Goal: Task Accomplishment & Management: Manage account settings

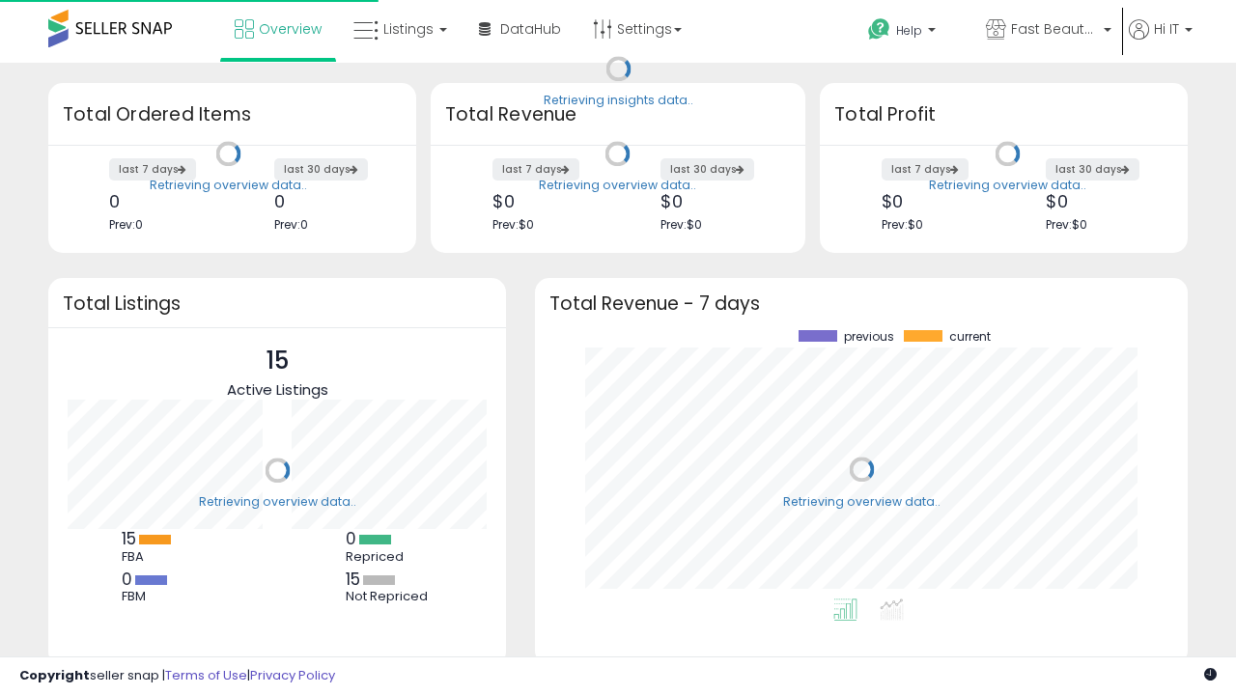
scroll to position [268, 614]
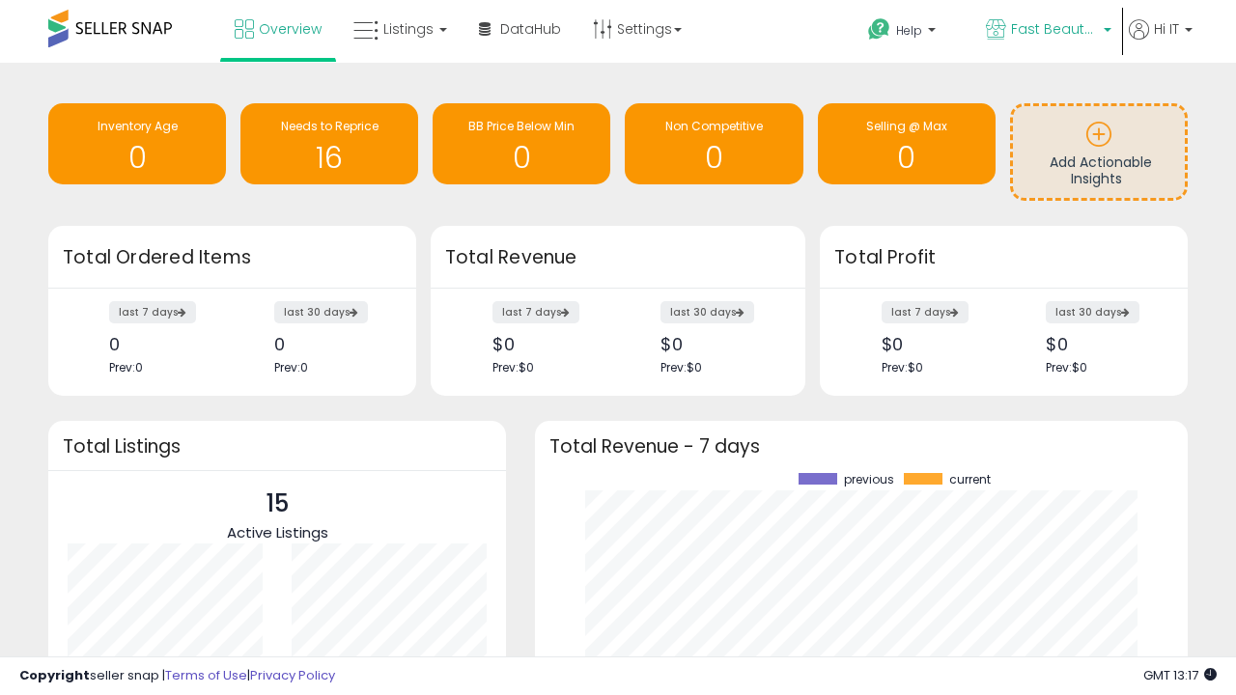
click at [1047, 31] on span "Fast Beauty ([GEOGRAPHIC_DATA])" at bounding box center [1054, 28] width 87 height 19
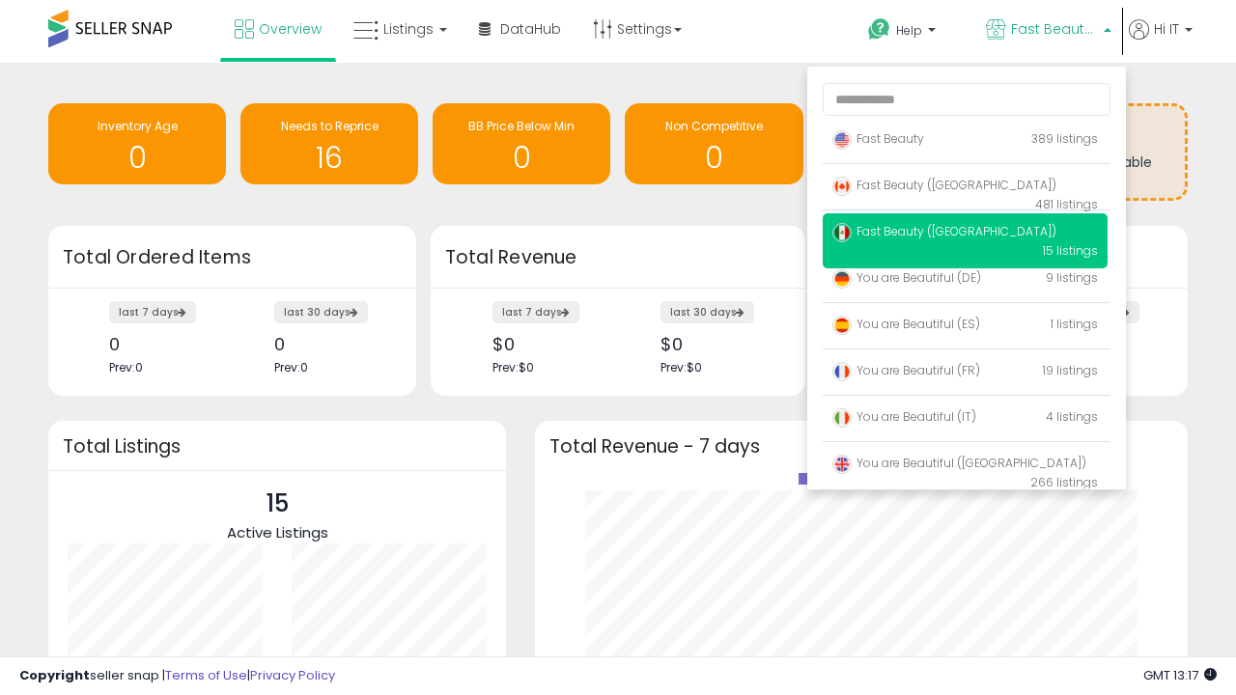
click at [965, 466] on span "You are Beautiful ([GEOGRAPHIC_DATA])" at bounding box center [959, 463] width 254 height 16
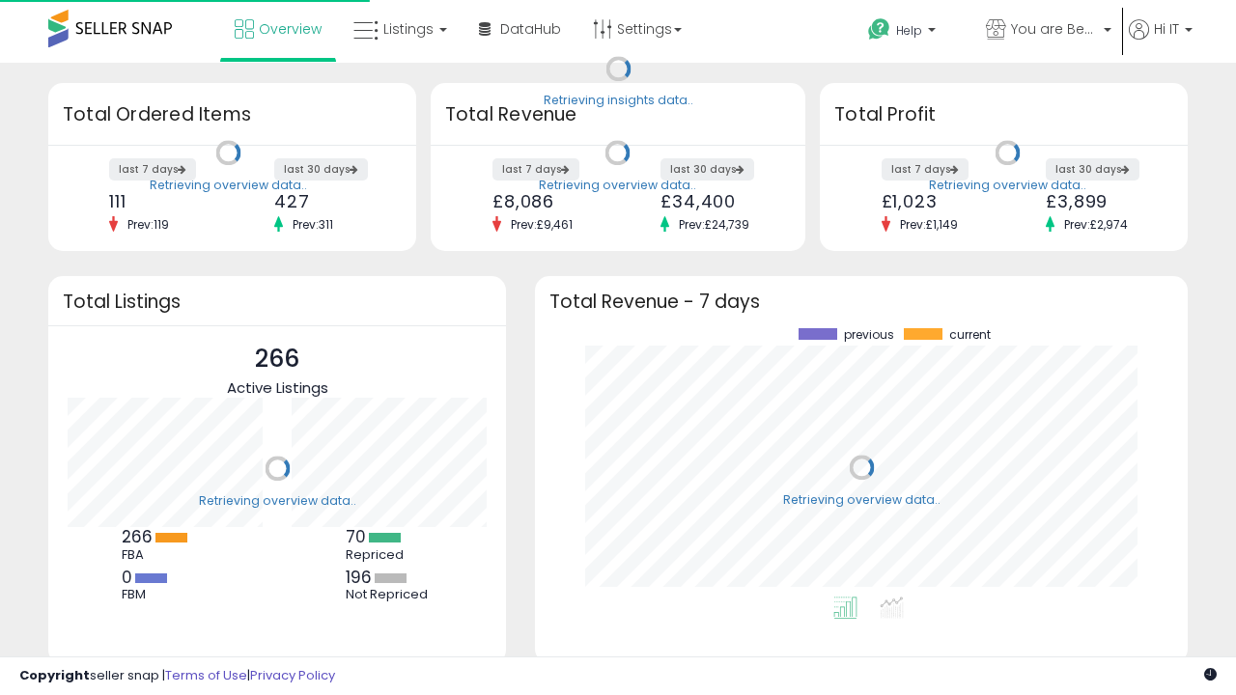
scroll to position [268, 614]
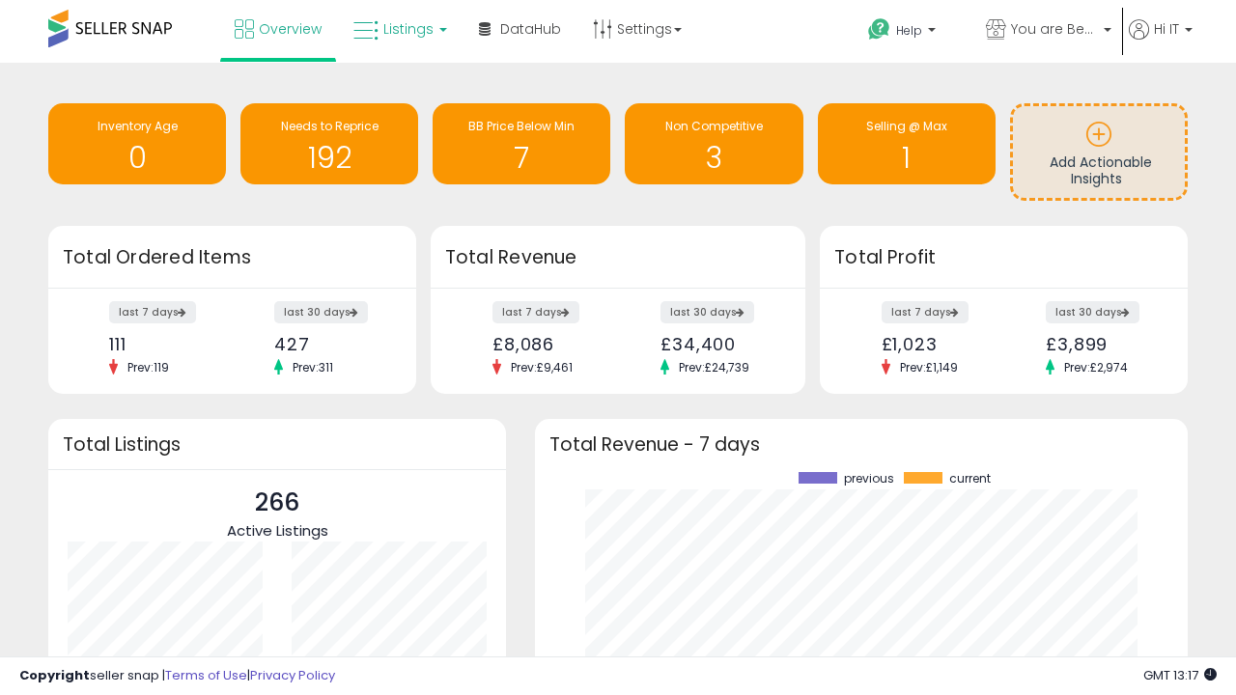
click at [398, 29] on span "Listings" at bounding box center [408, 28] width 50 height 19
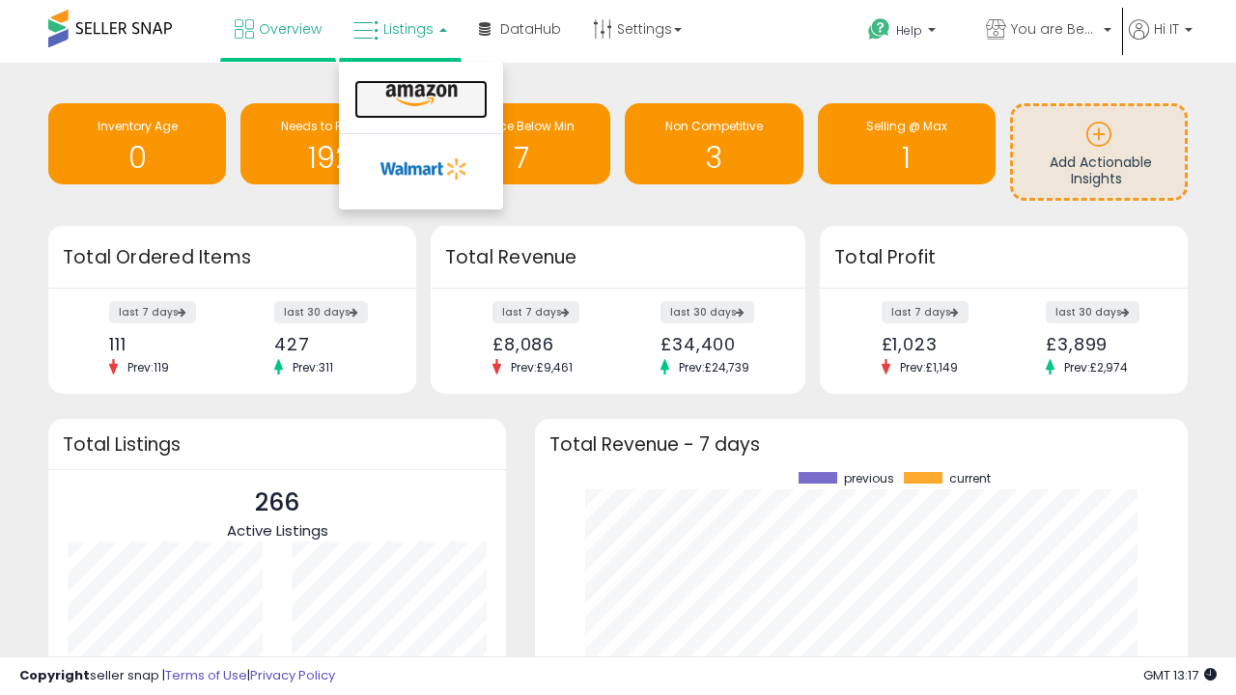
click at [419, 96] on icon at bounding box center [421, 95] width 84 height 25
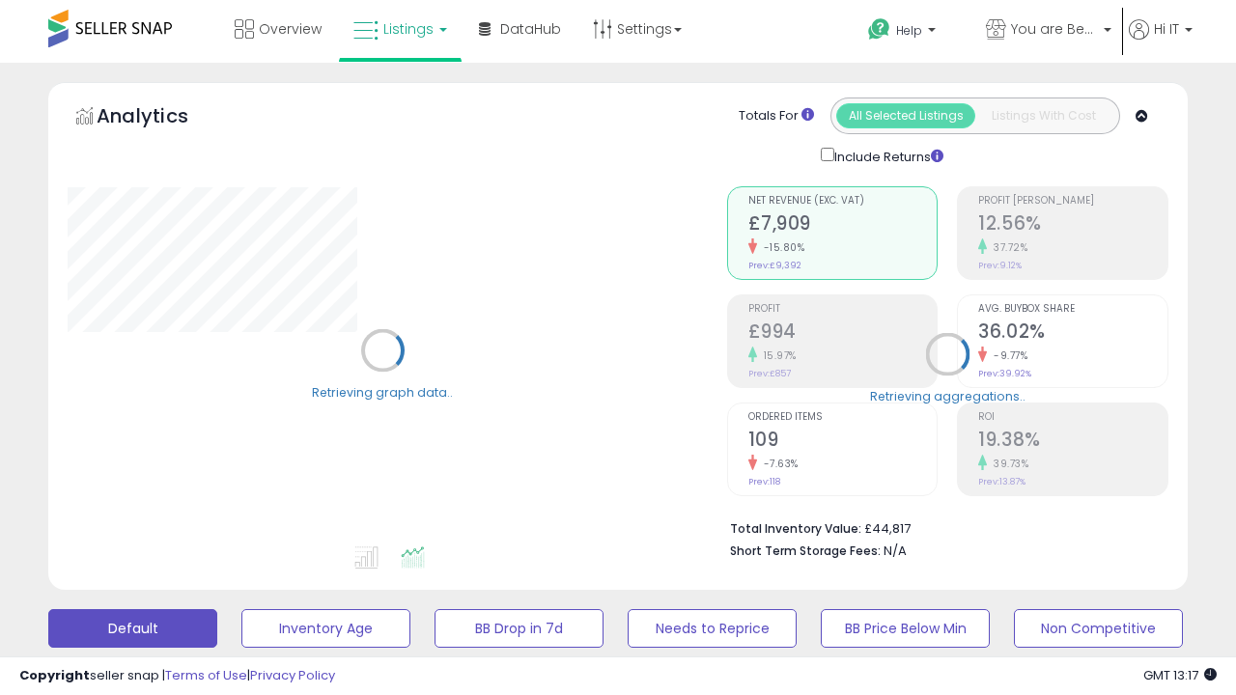
scroll to position [375, 0]
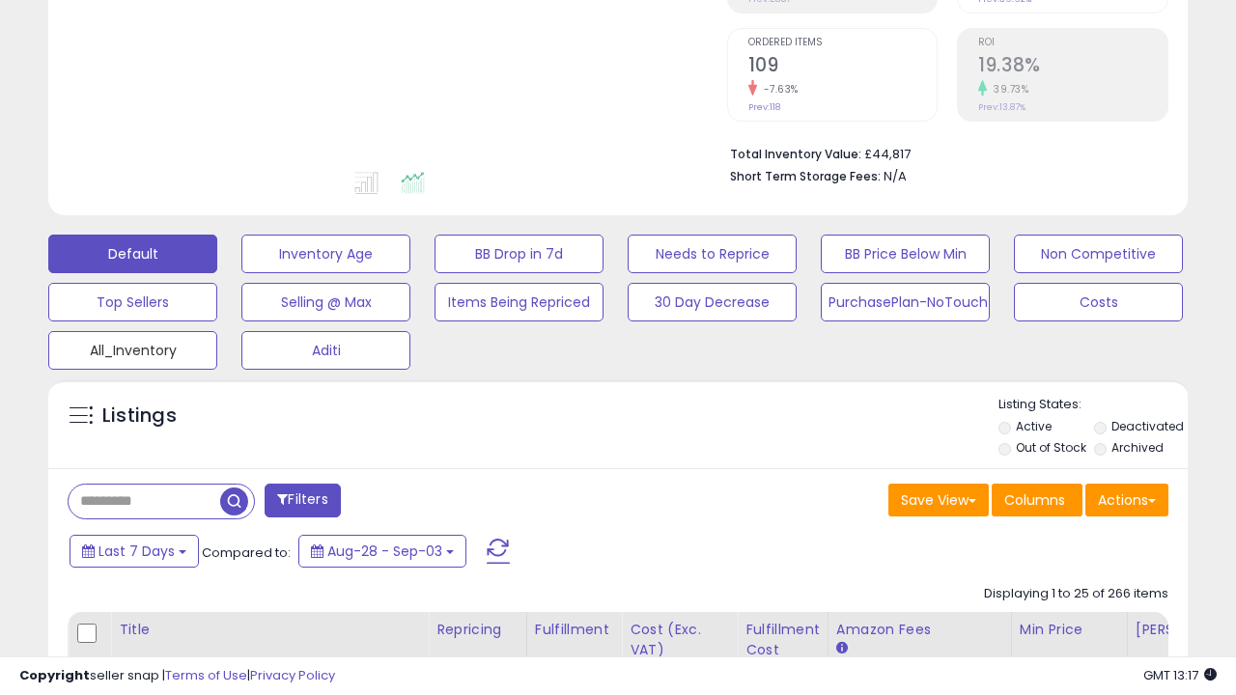
click at [132, 347] on button "All_Inventory" at bounding box center [132, 350] width 169 height 39
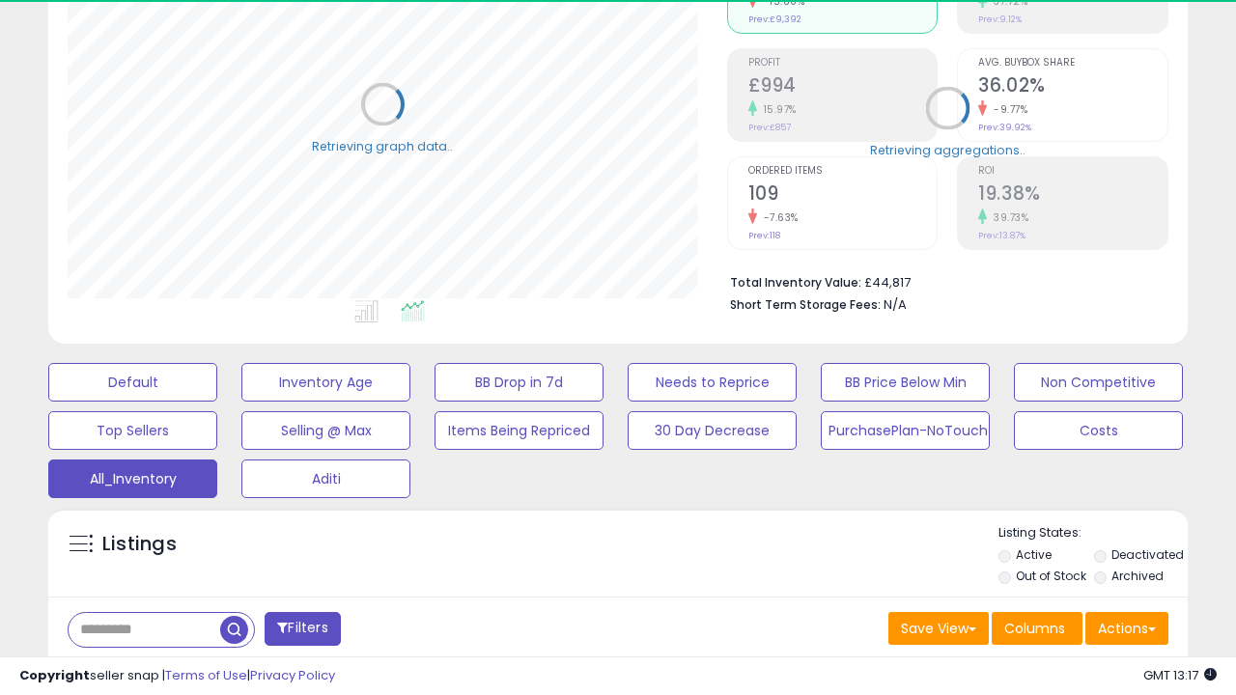
scroll to position [908, 0]
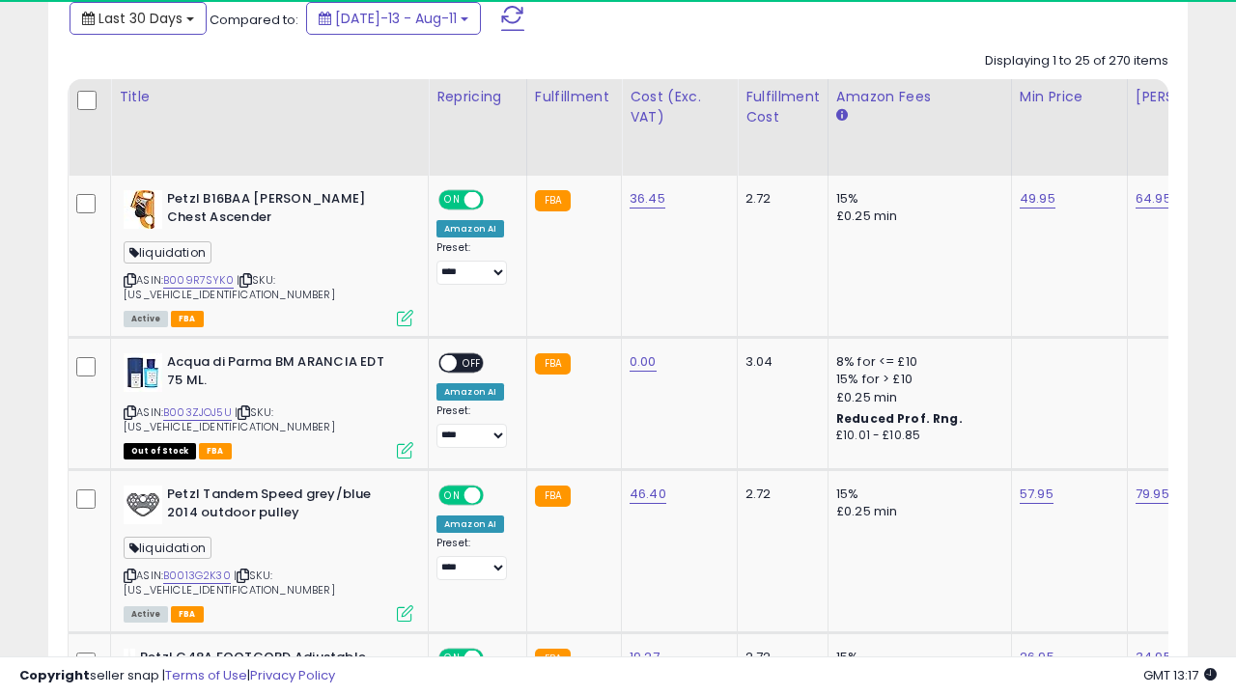
click at [123, 16] on span "Last 30 Days" at bounding box center [140, 18] width 84 height 19
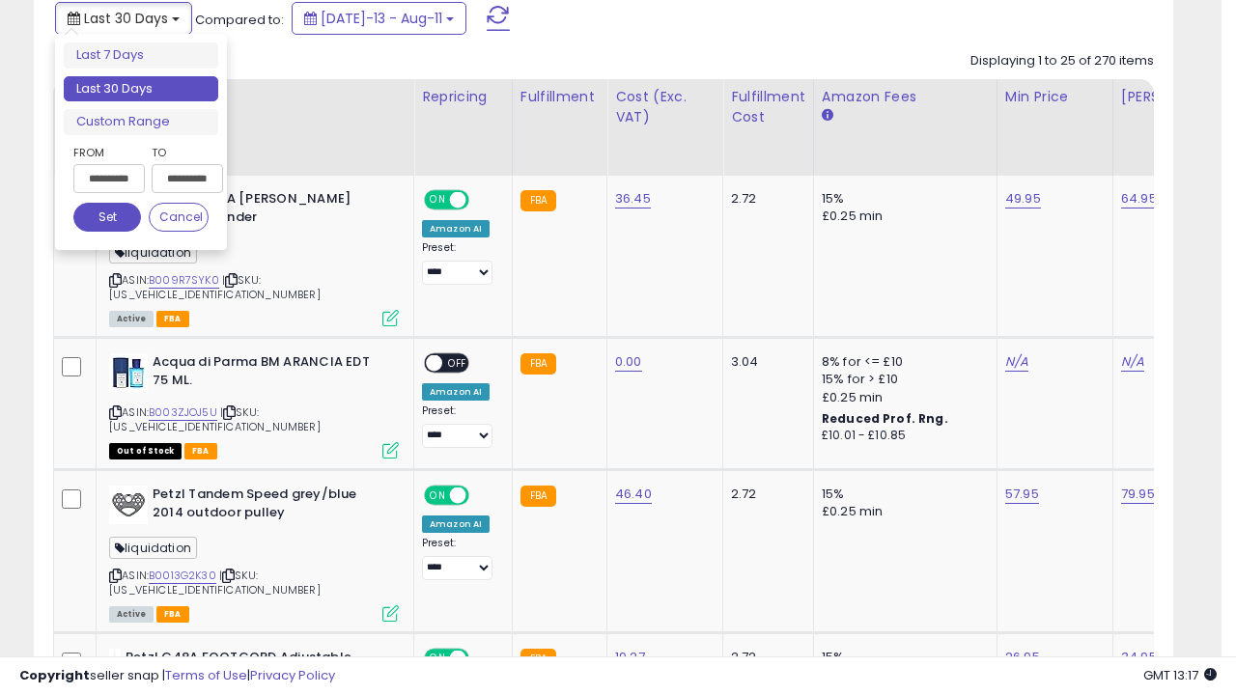
scroll to position [396, 659]
click at [141, 89] on li "Last 30 Days" at bounding box center [141, 89] width 155 height 26
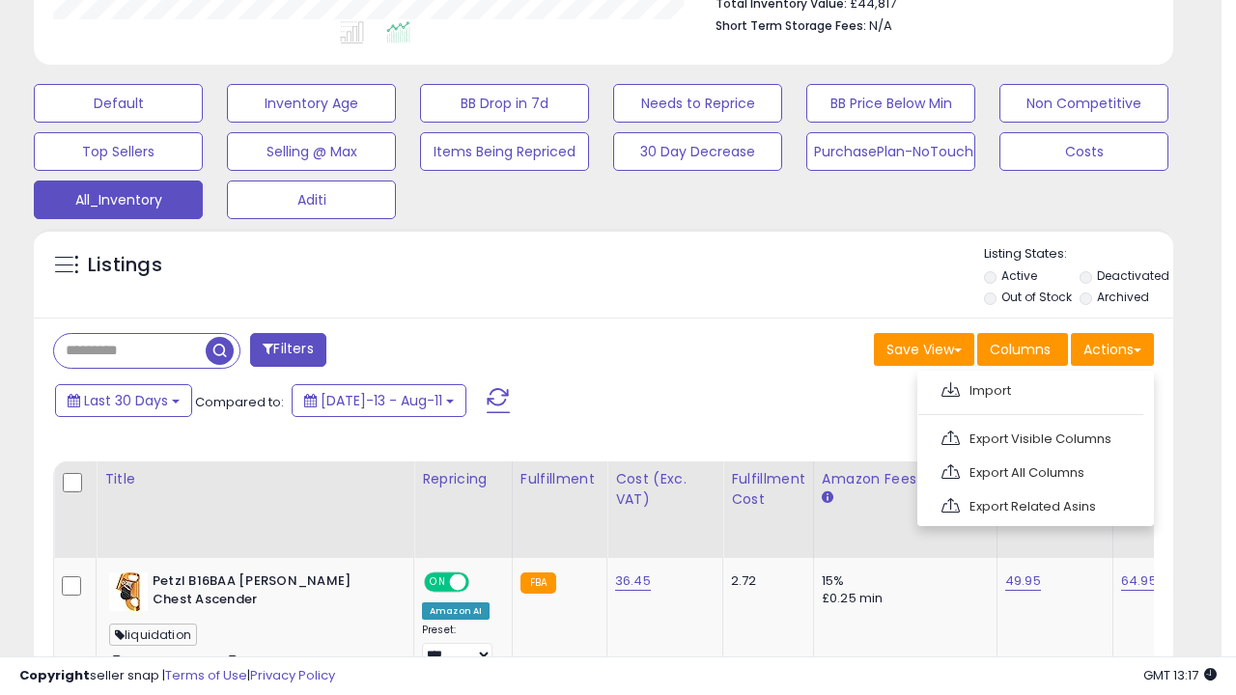
click at [1033, 470] on link "Export All Columns" at bounding box center [1033, 473] width 211 height 30
